Goal: Information Seeking & Learning: Check status

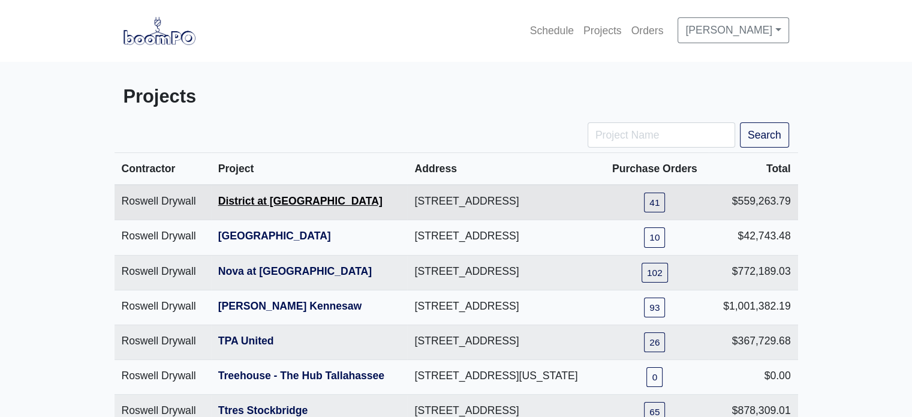
click at [278, 207] on link "District at [GEOGRAPHIC_DATA]" at bounding box center [300, 201] width 164 height 12
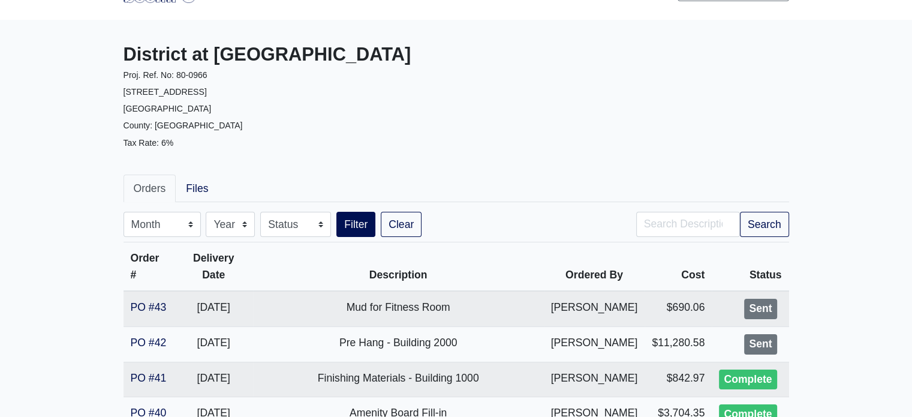
scroll to position [45, 0]
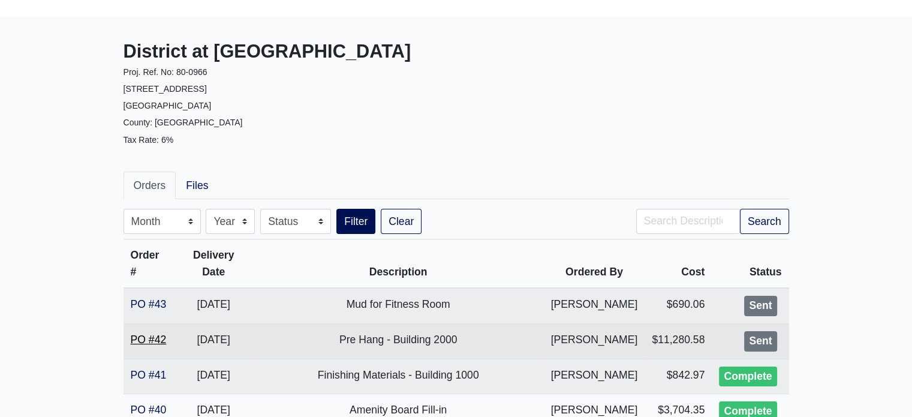
click at [158, 345] on link "PO #42" at bounding box center [149, 339] width 36 height 12
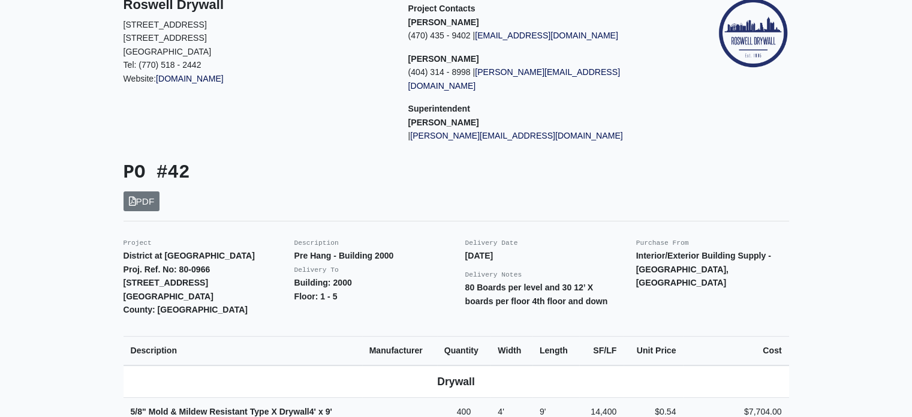
scroll to position [81, 0]
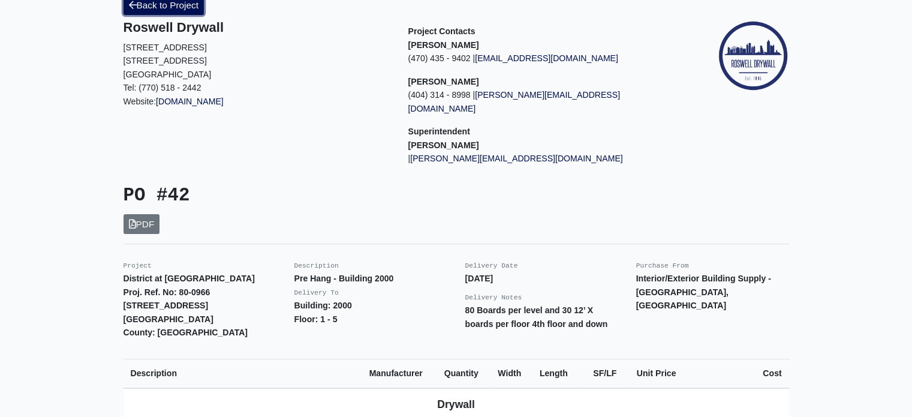
click at [177, 2] on link "Back to Project" at bounding box center [163, 5] width 81 height 20
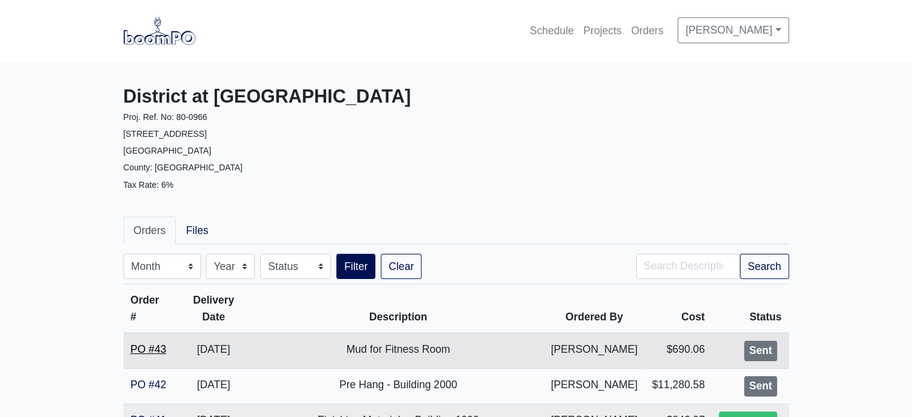
click at [150, 345] on link "PO #43" at bounding box center [149, 349] width 36 height 12
